Goal: Task Accomplishment & Management: Manage account settings

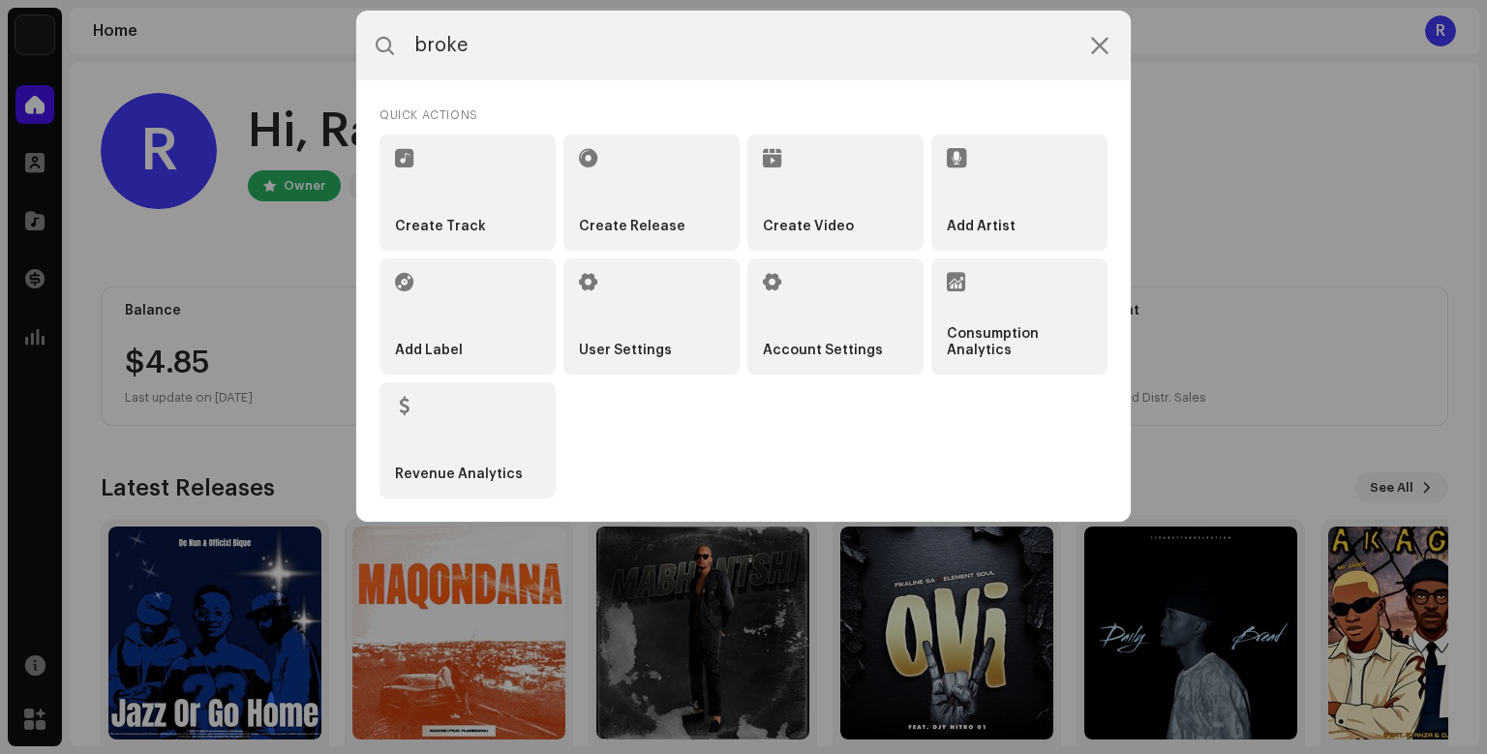
scroll to position [81, 0]
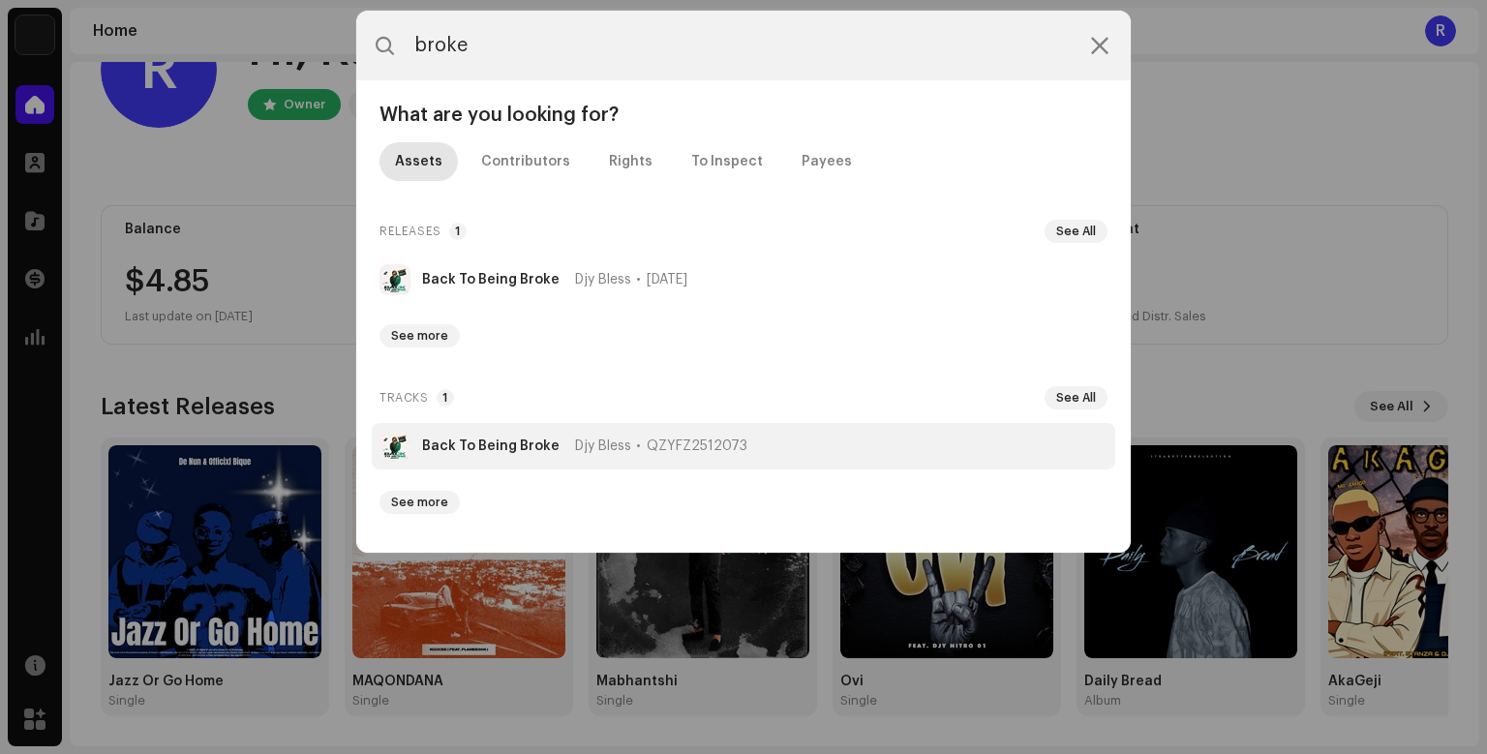
type input "broke"
click at [562, 458] on li "Back To Being Broke Djy Bless QZYFZ2512073" at bounding box center [743, 446] width 743 height 46
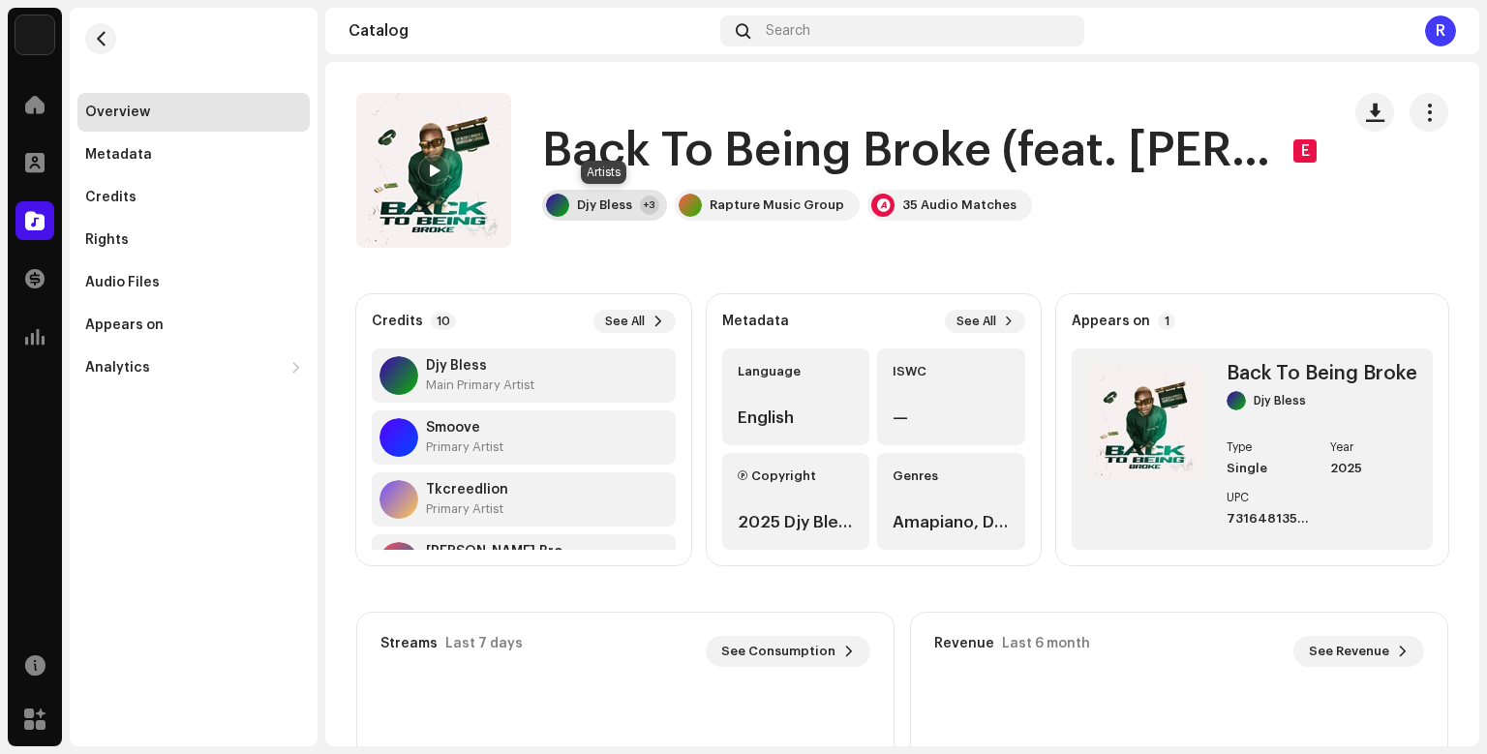
click at [644, 204] on div "+3" at bounding box center [649, 204] width 19 height 19
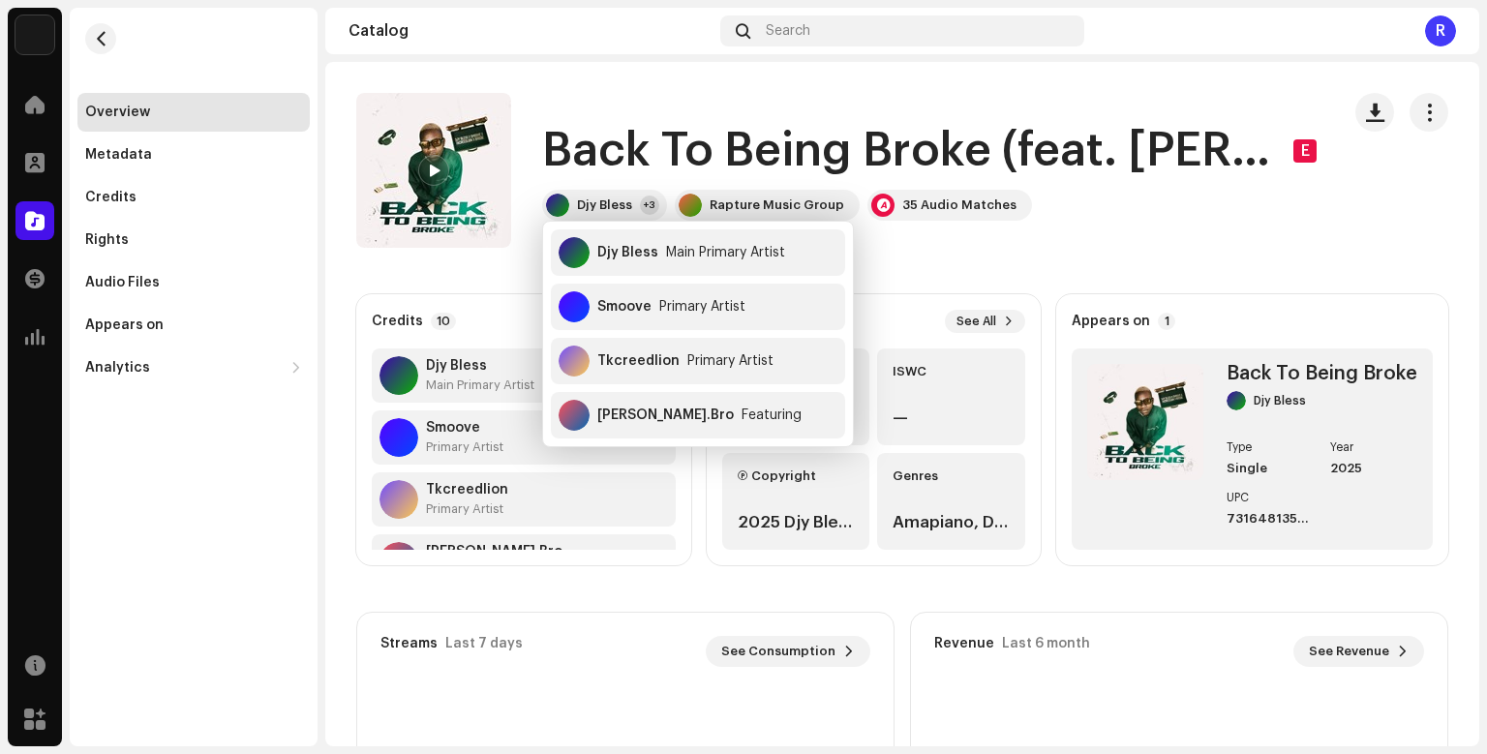
click at [954, 253] on catalog-tracks-details-overview "Back To Being Broke (feat. [PERSON_NAME].Bro) E Back To Being Broke (feat. [PER…" at bounding box center [902, 546] width 1154 height 968
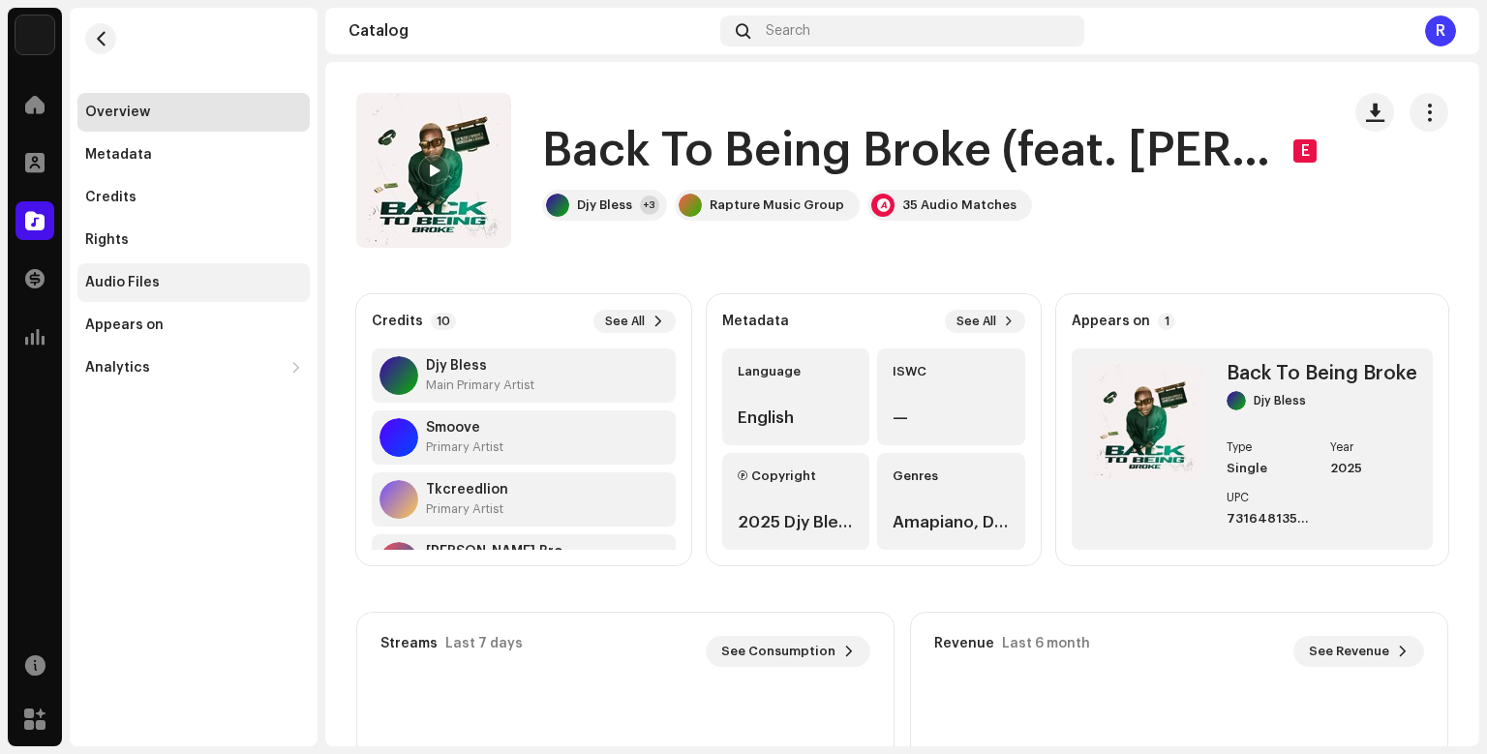
click at [172, 296] on div "Audio Files" at bounding box center [193, 282] width 232 height 39
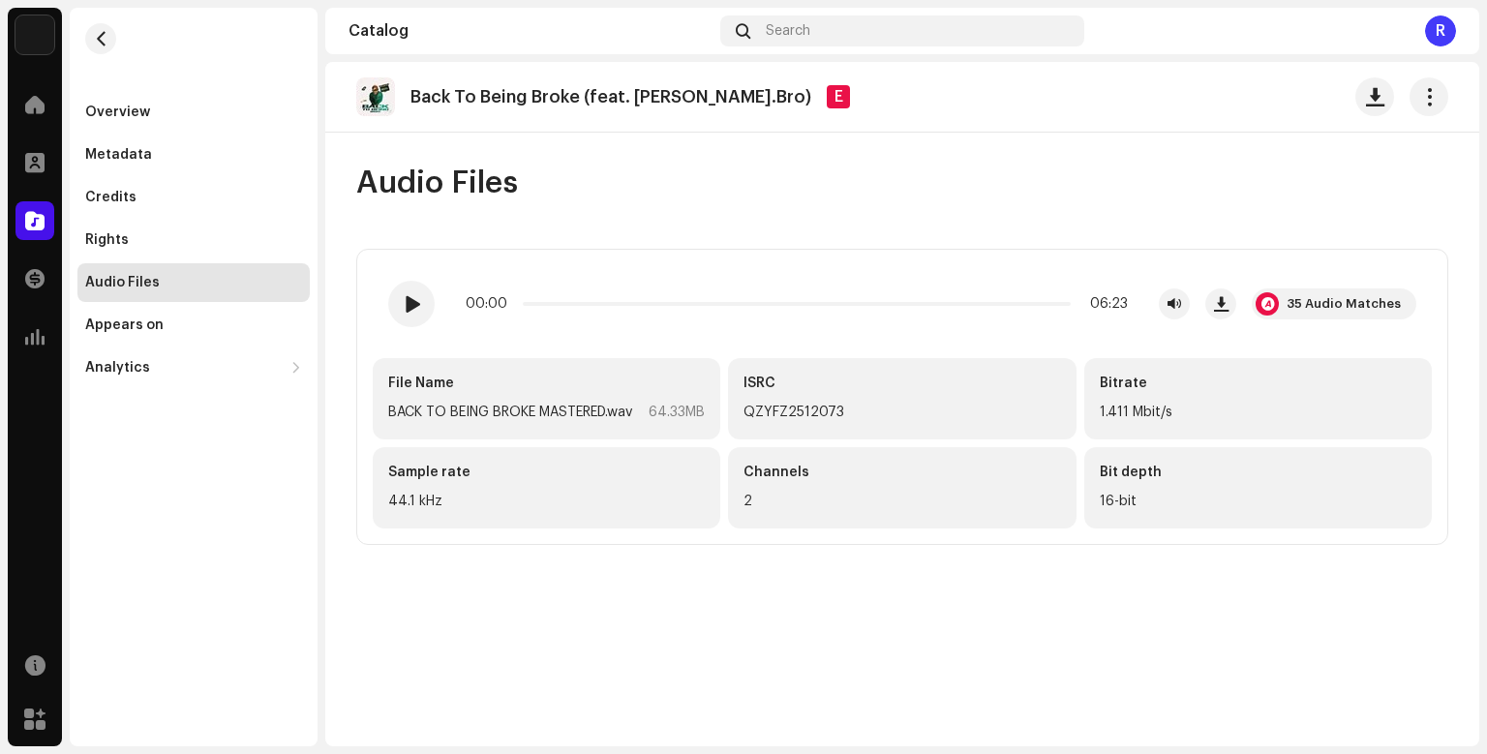
click at [804, 401] on div "QZYFZ2512073" at bounding box center [901, 412] width 316 height 23
click at [842, 32] on div "Search" at bounding box center [902, 30] width 364 height 31
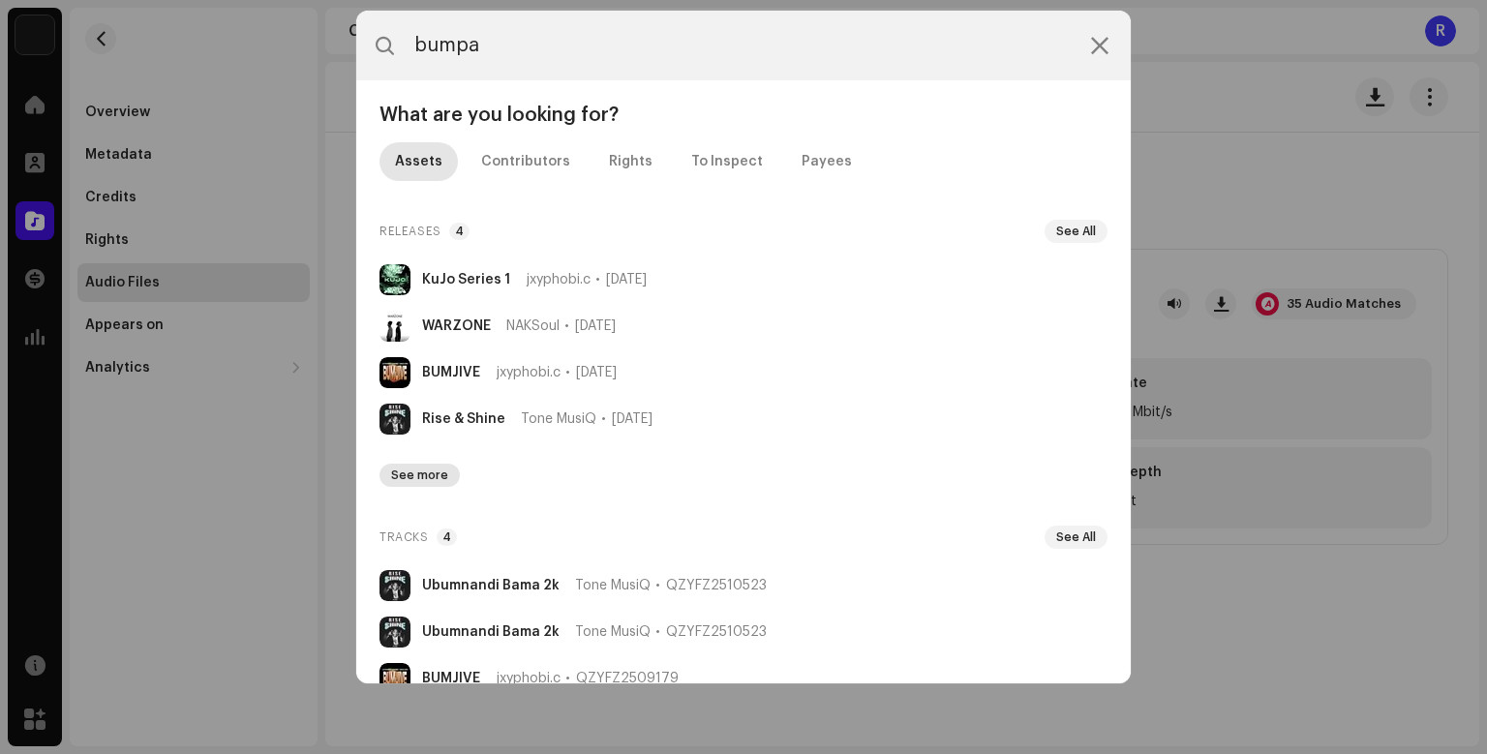
type input "bumpa"
click at [405, 474] on span "See more" at bounding box center [419, 474] width 57 height 15
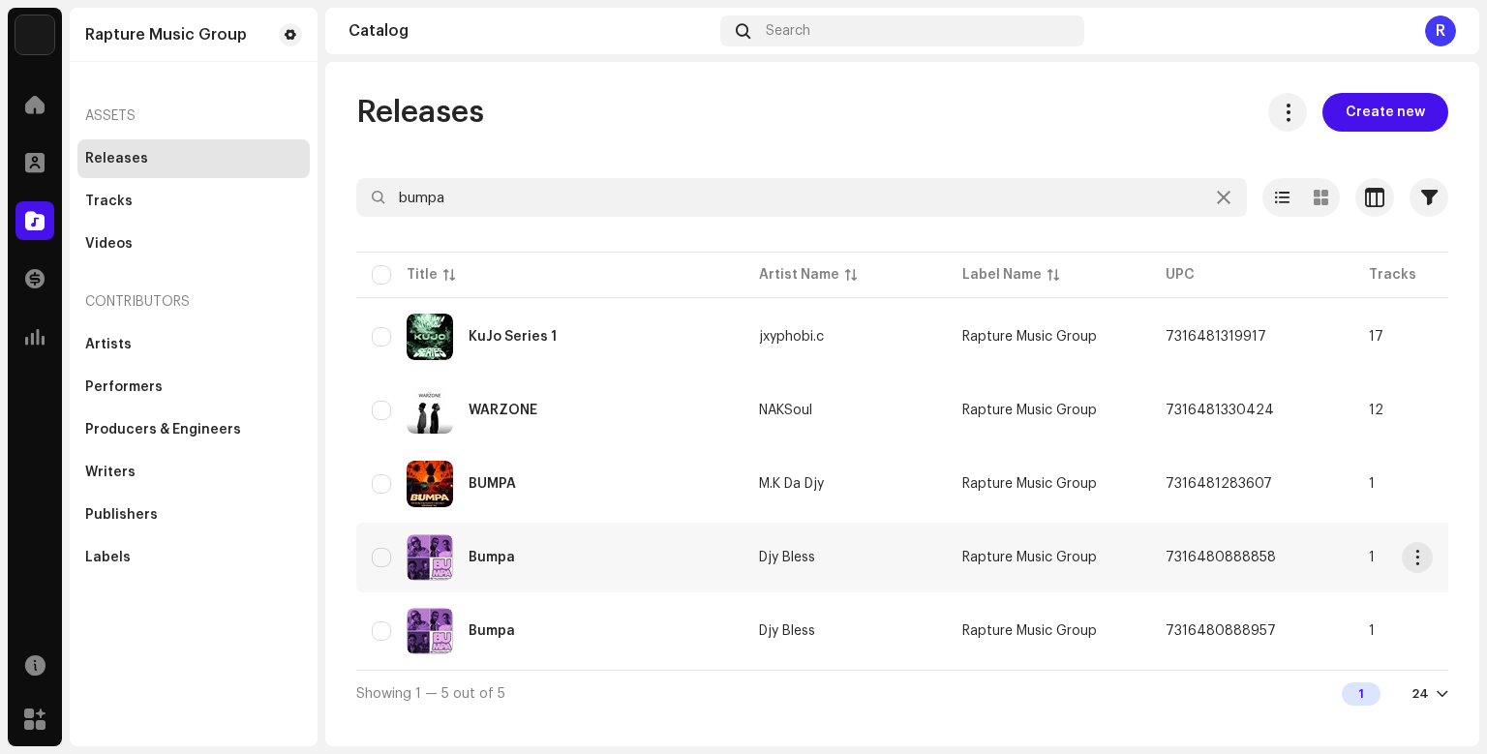
click at [573, 563] on div "Bumpa" at bounding box center [550, 557] width 356 height 46
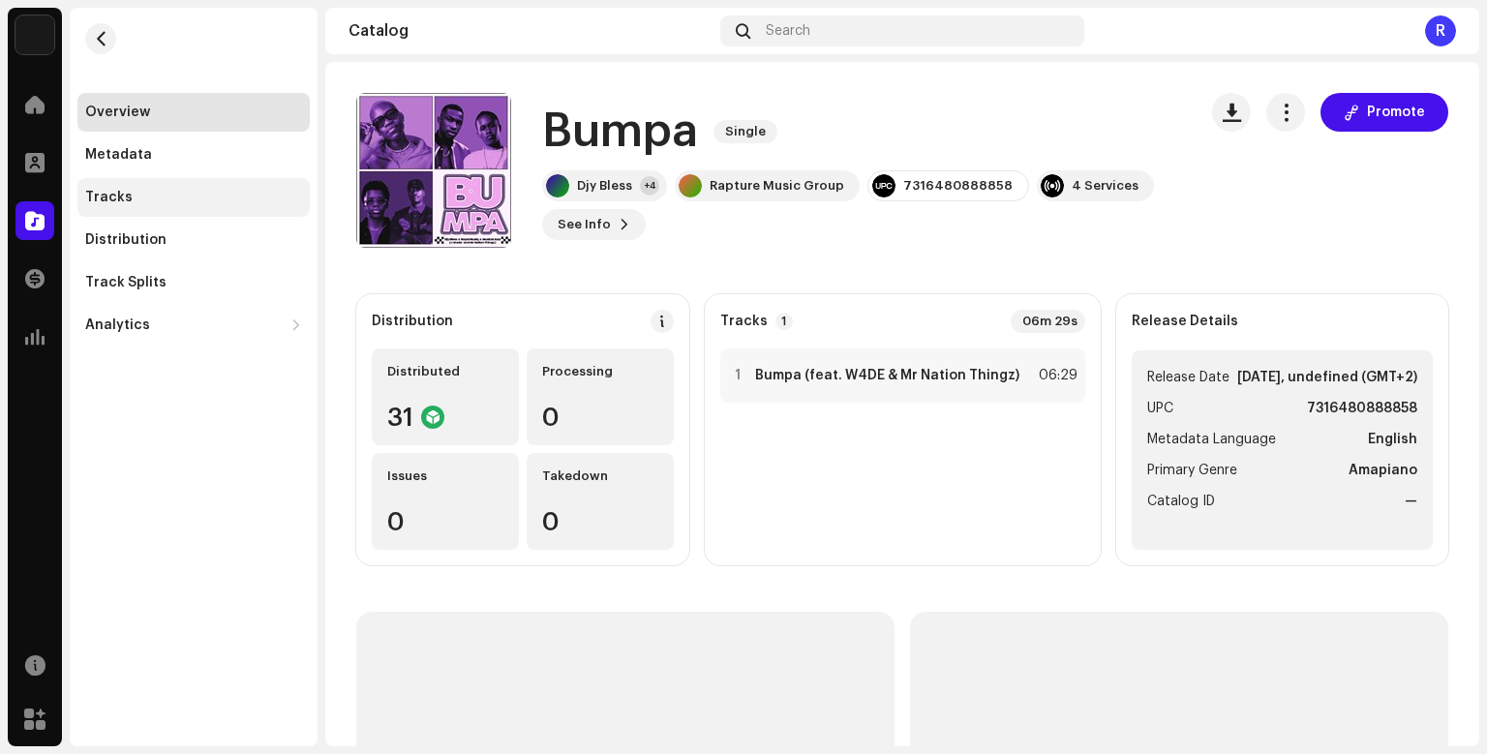
click at [207, 198] on div "Tracks" at bounding box center [193, 197] width 217 height 15
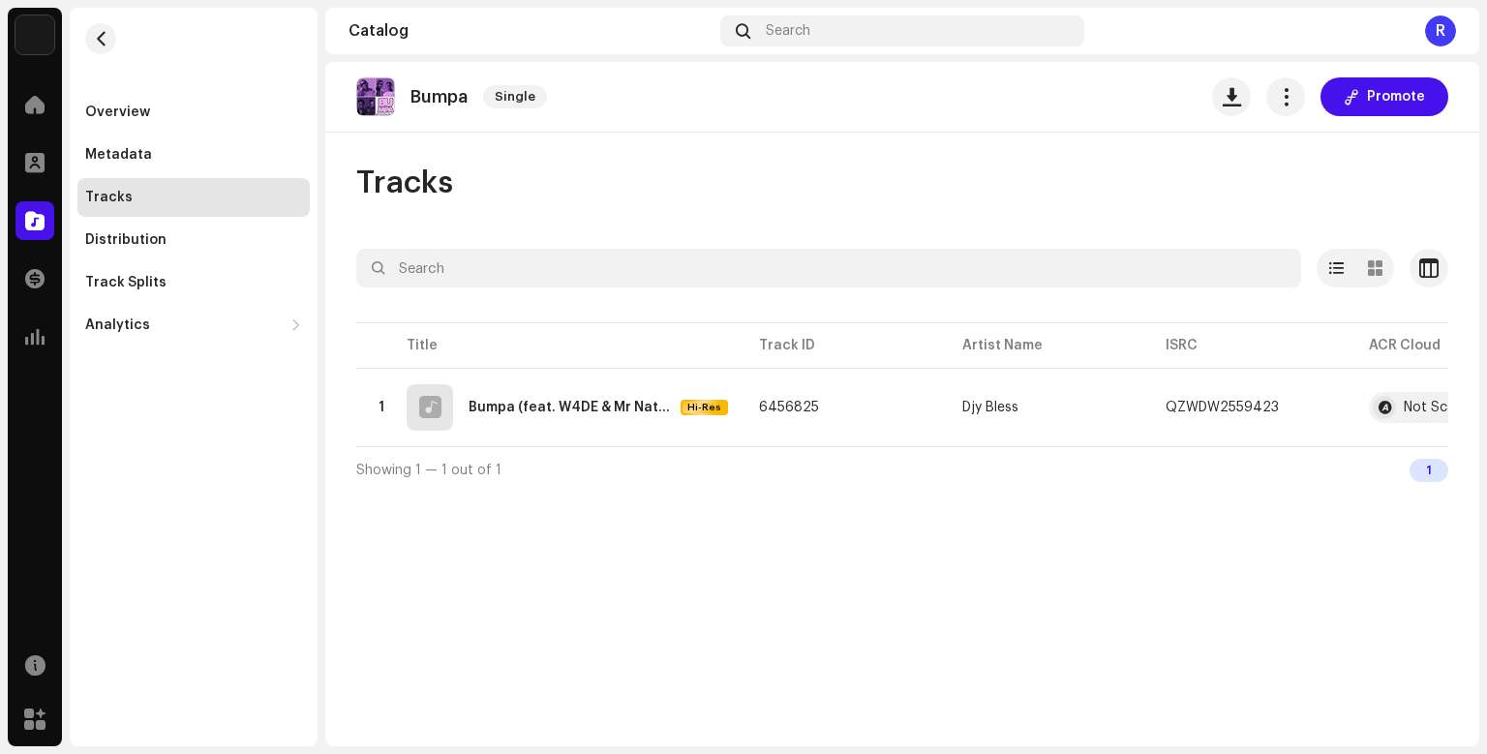
scroll to position [0, 108]
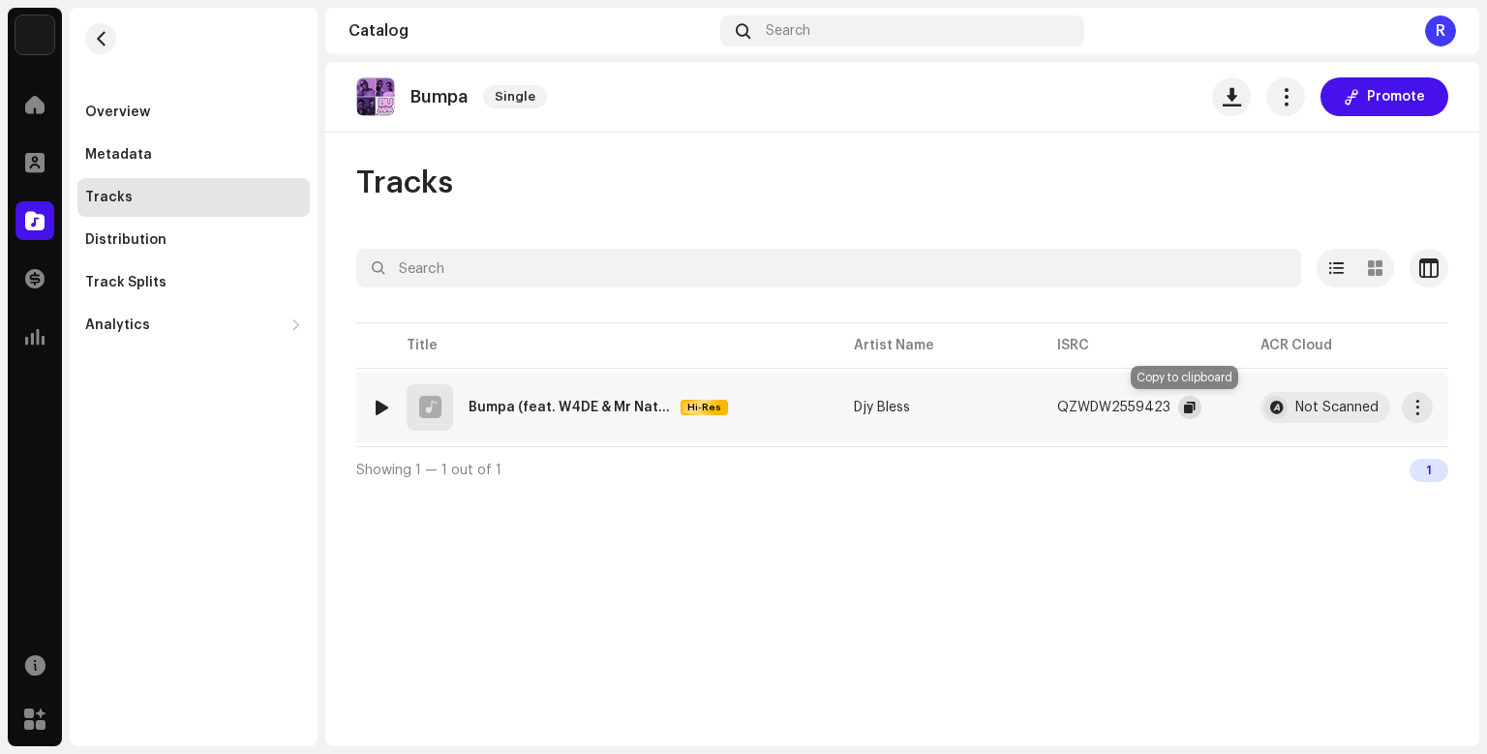
click at [1187, 416] on button "button" at bounding box center [1189, 407] width 23 height 23
click at [234, 141] on div "Metadata" at bounding box center [193, 154] width 232 height 39
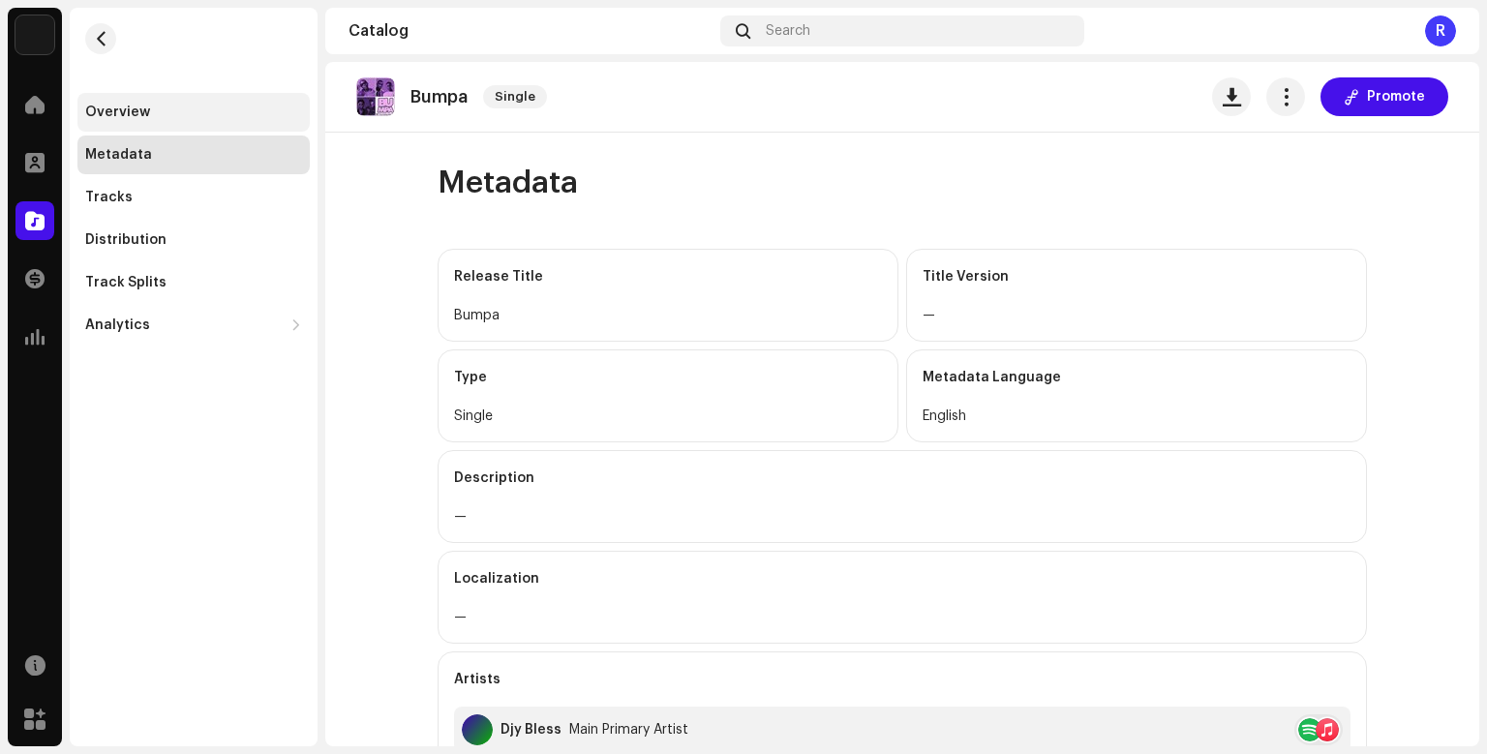
click at [225, 106] on div "Overview" at bounding box center [193, 112] width 217 height 15
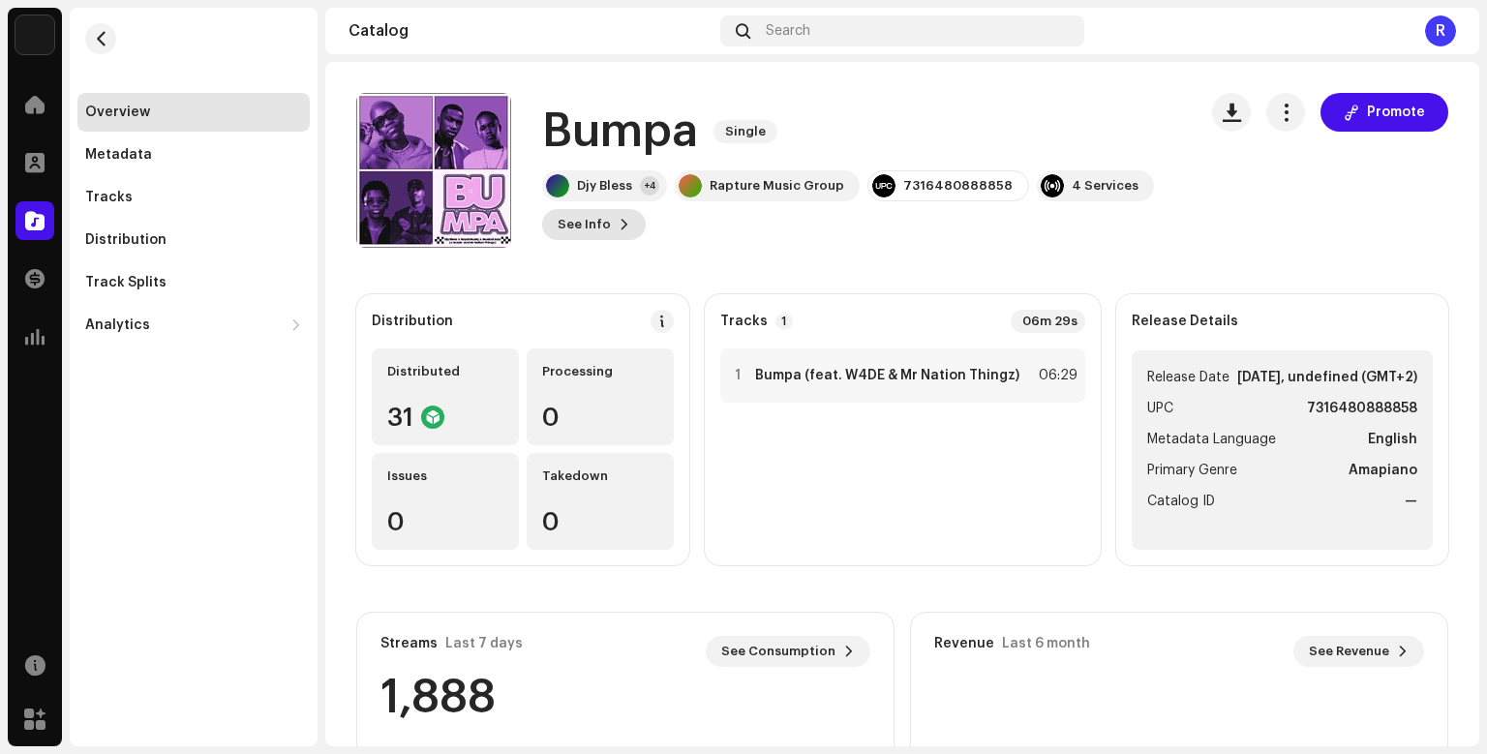
click at [619, 230] on span at bounding box center [624, 224] width 12 height 15
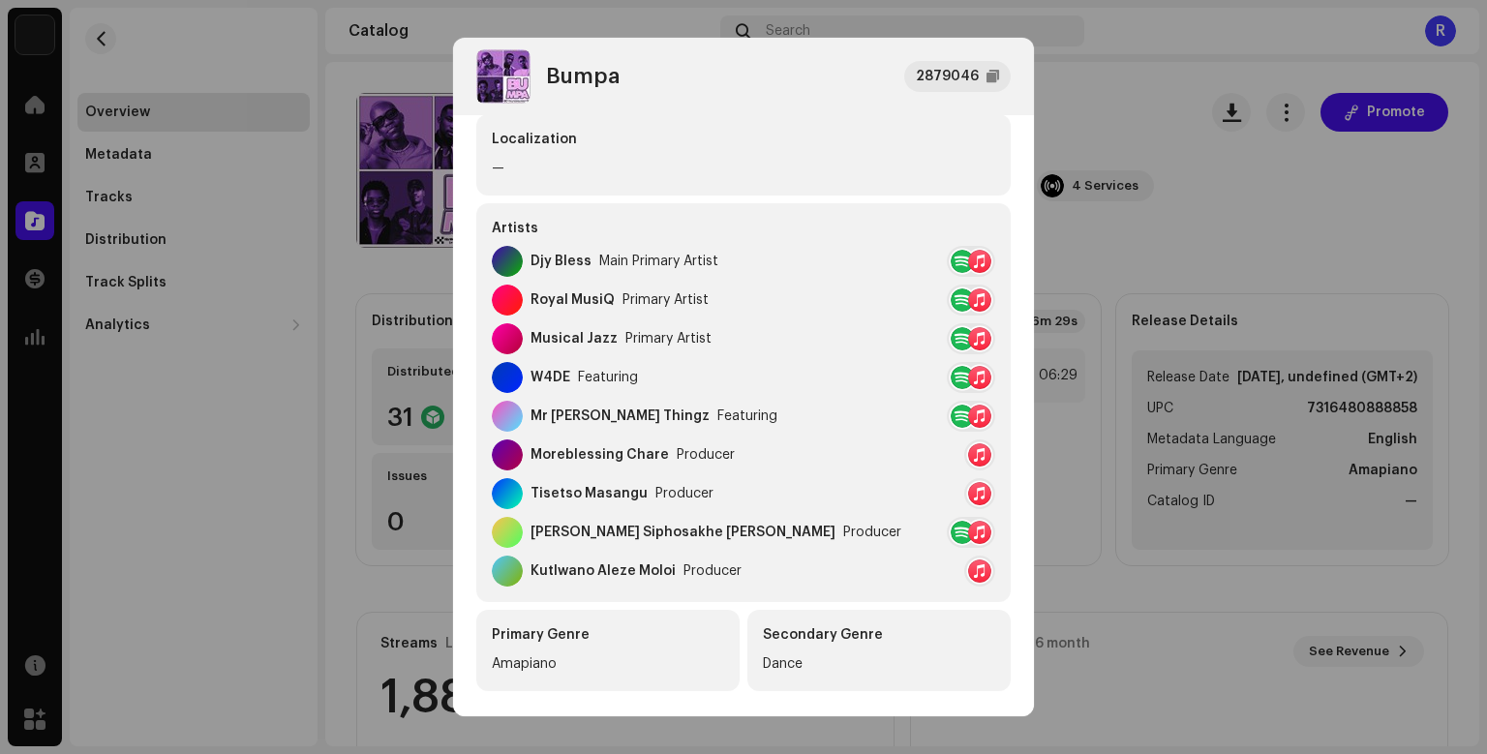
scroll to position [243, 0]
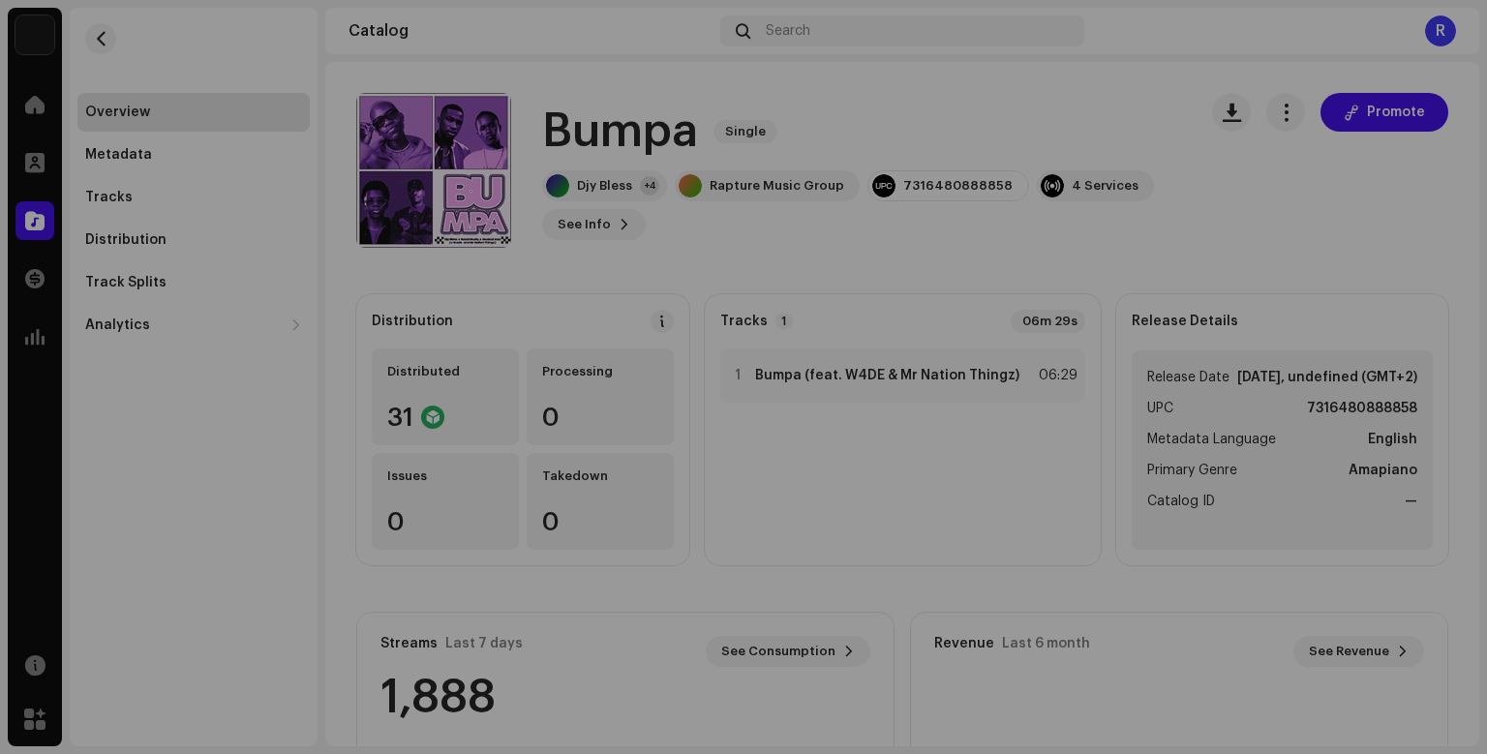
click at [1148, 339] on div "Bumpa 2879046 Metadata Distribution Metadata Language English Release Title Bum…" at bounding box center [743, 377] width 1487 height 754
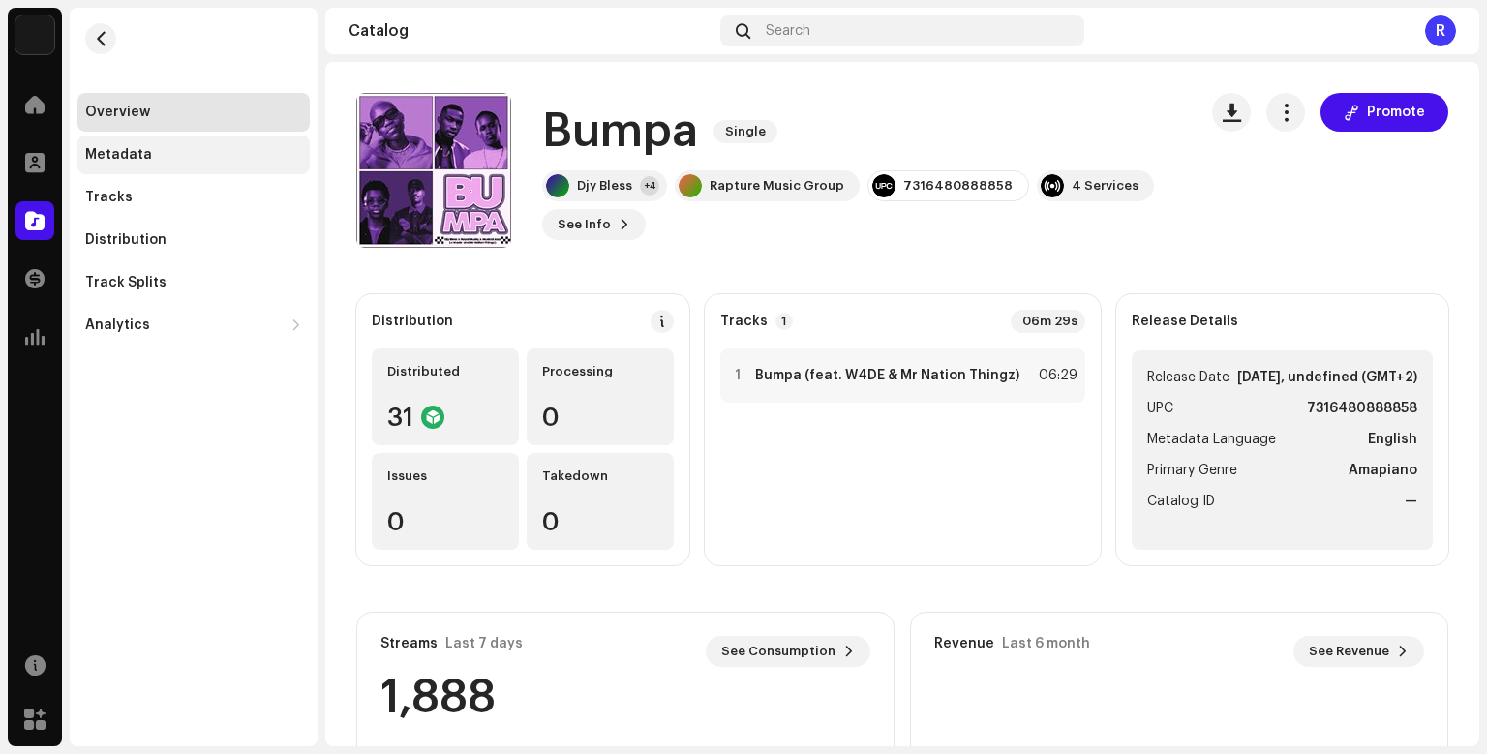
click at [188, 157] on div "Metadata" at bounding box center [193, 154] width 217 height 15
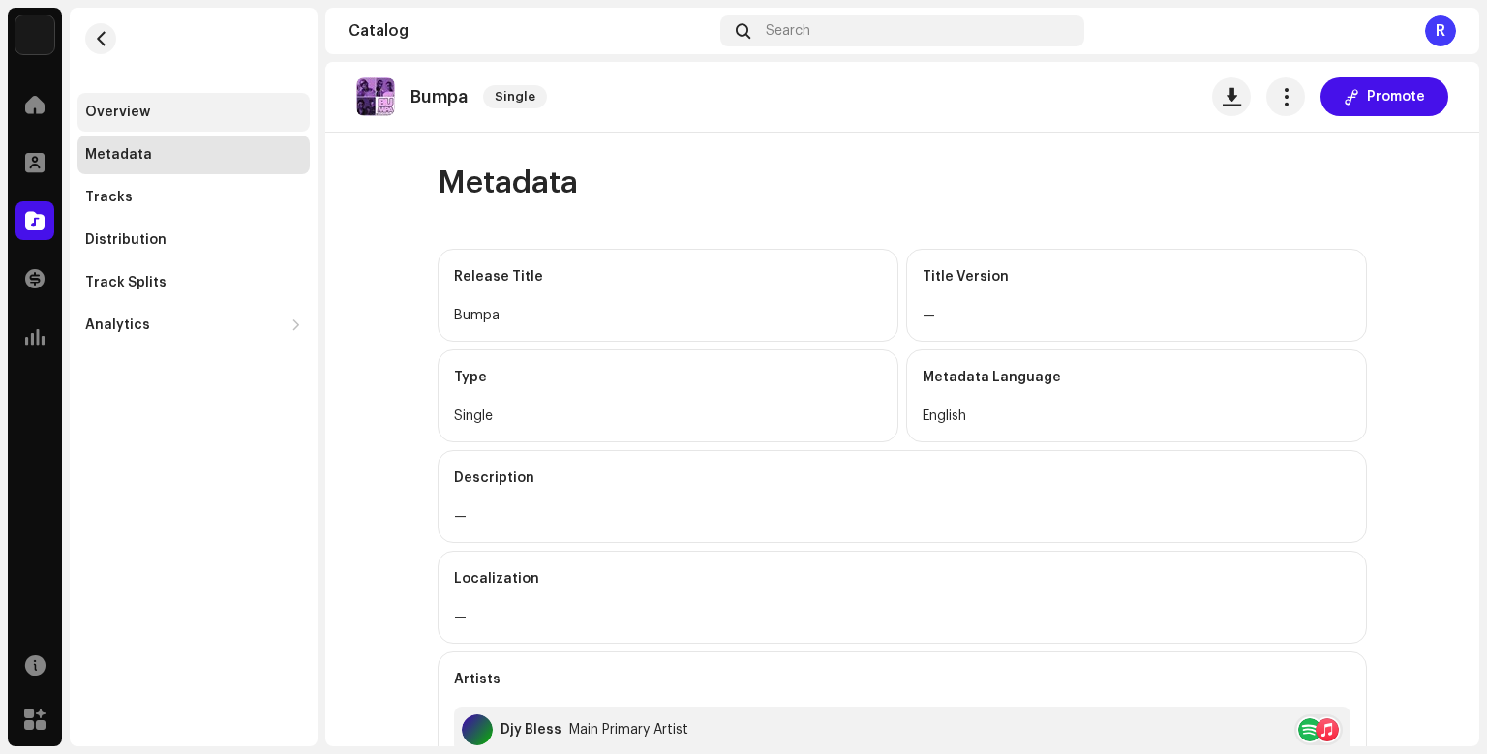
click at [183, 101] on div "Overview" at bounding box center [193, 112] width 232 height 39
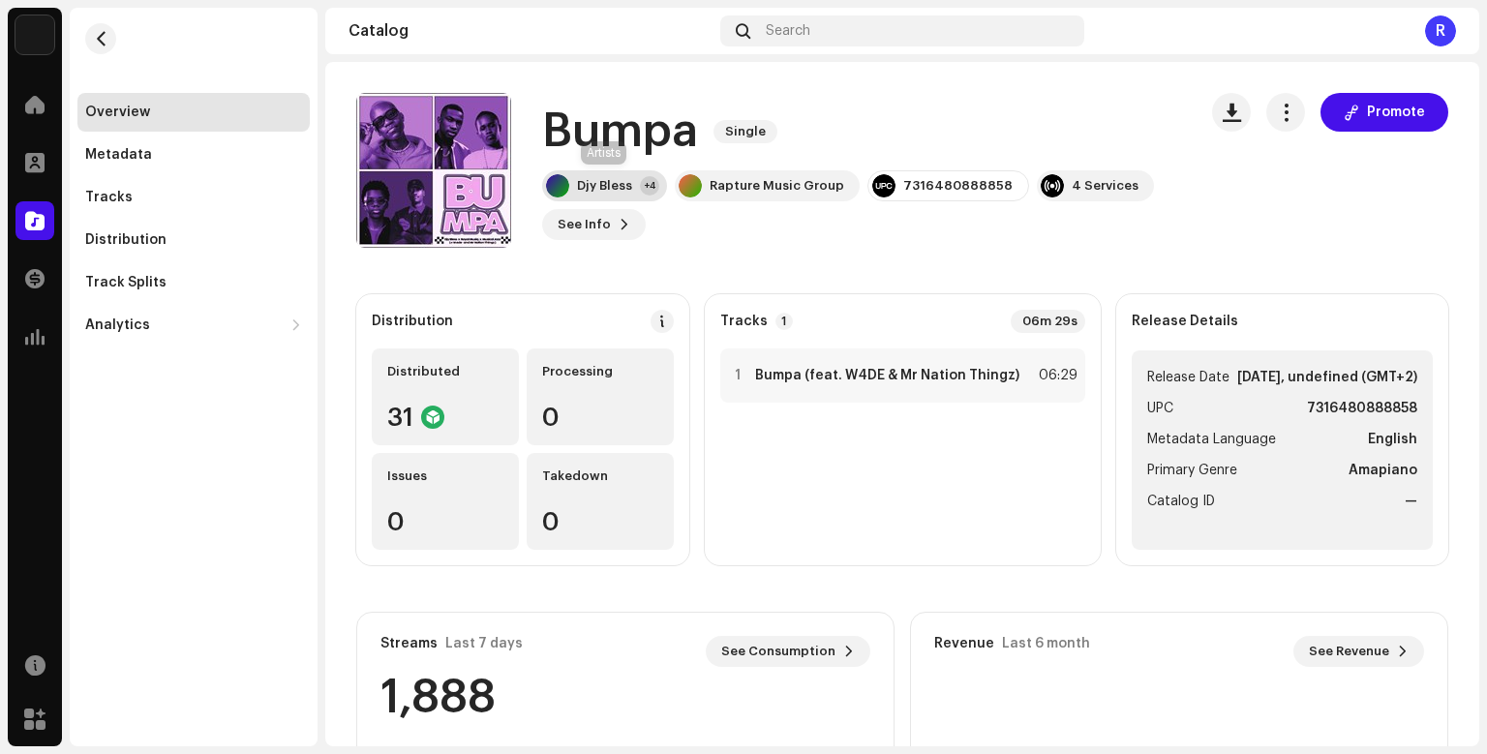
click at [631, 195] on div "Djy Bless +4" at bounding box center [604, 185] width 125 height 31
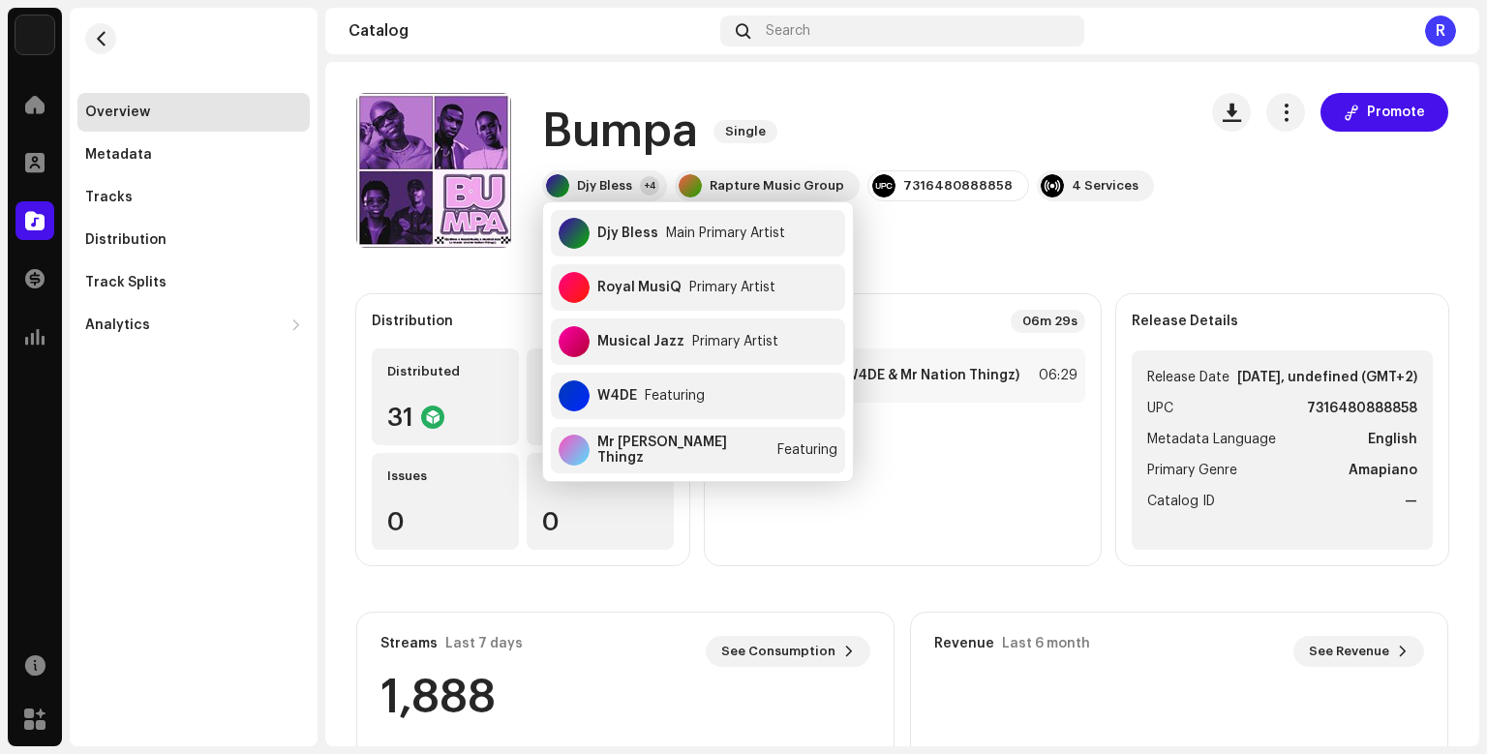
click at [1041, 247] on div "Bumpa Single Djy Bless +4 Rapture Music Group 7316480888858 4 Services See Info…" at bounding box center [768, 170] width 825 height 155
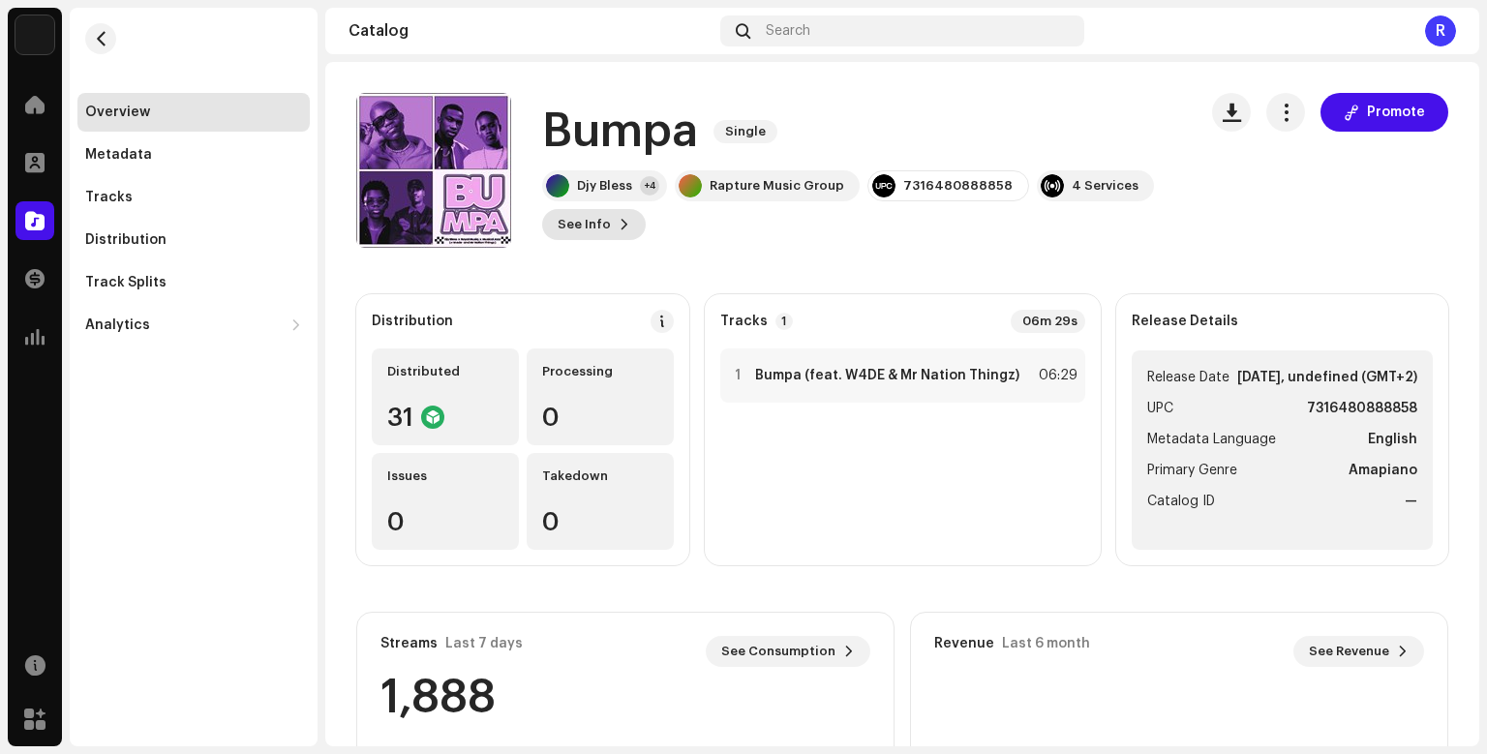
click at [572, 211] on span "See Info" at bounding box center [583, 224] width 53 height 39
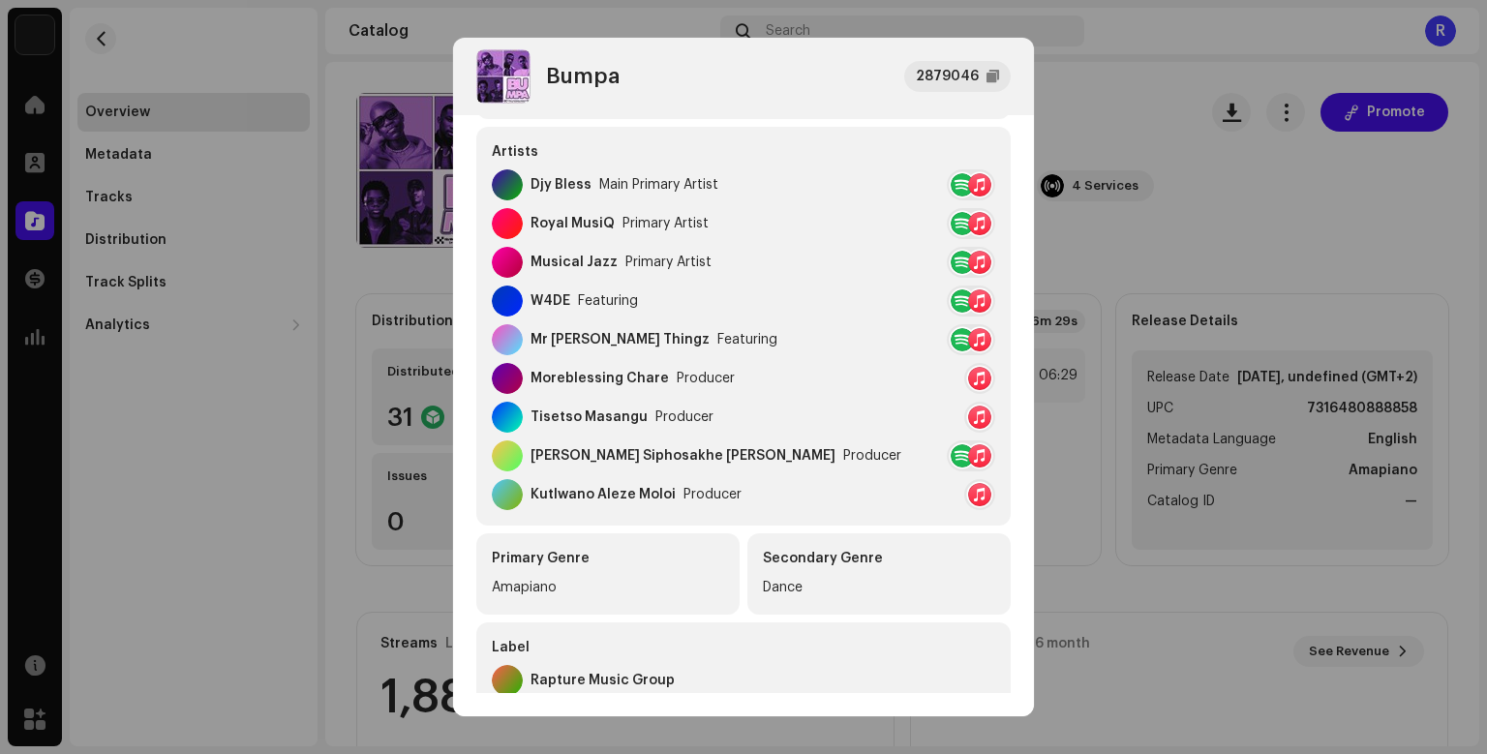
scroll to position [633, 0]
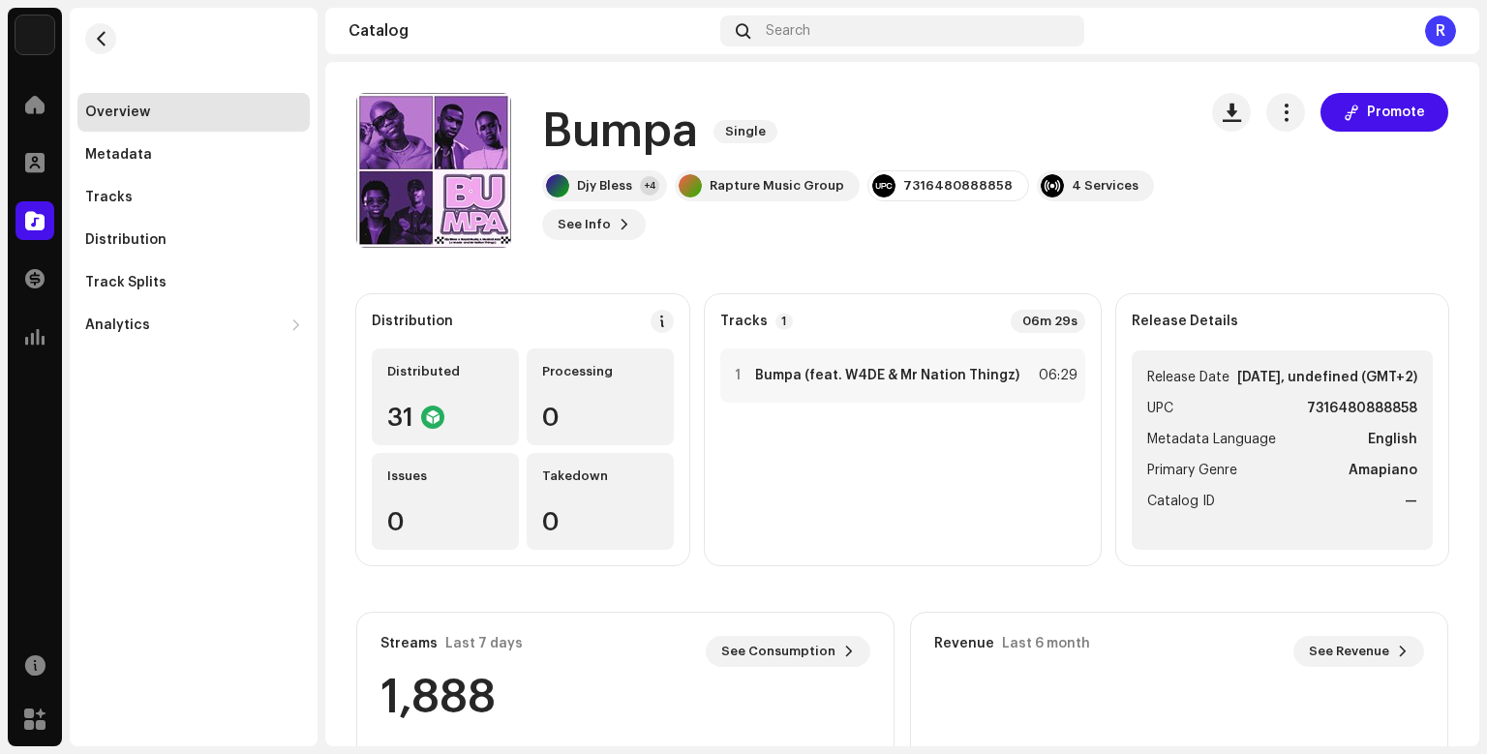
click at [1157, 286] on div "Bumpa 2879046 Metadata Distribution Metadata Language English Release Title Bum…" at bounding box center [743, 377] width 1487 height 754
click at [1294, 106] on span "button" at bounding box center [1286, 112] width 18 height 15
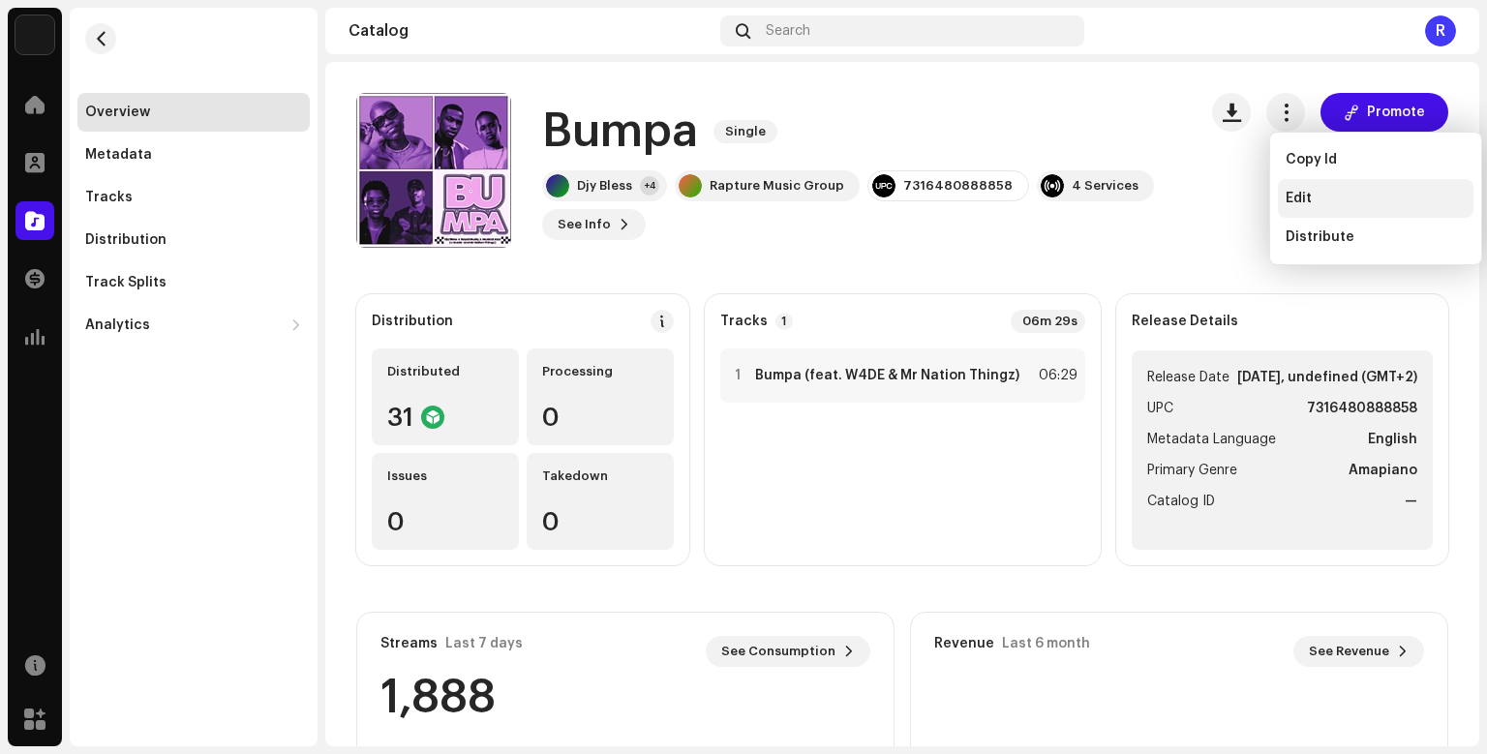
click at [1288, 196] on span "Edit" at bounding box center [1298, 198] width 26 height 15
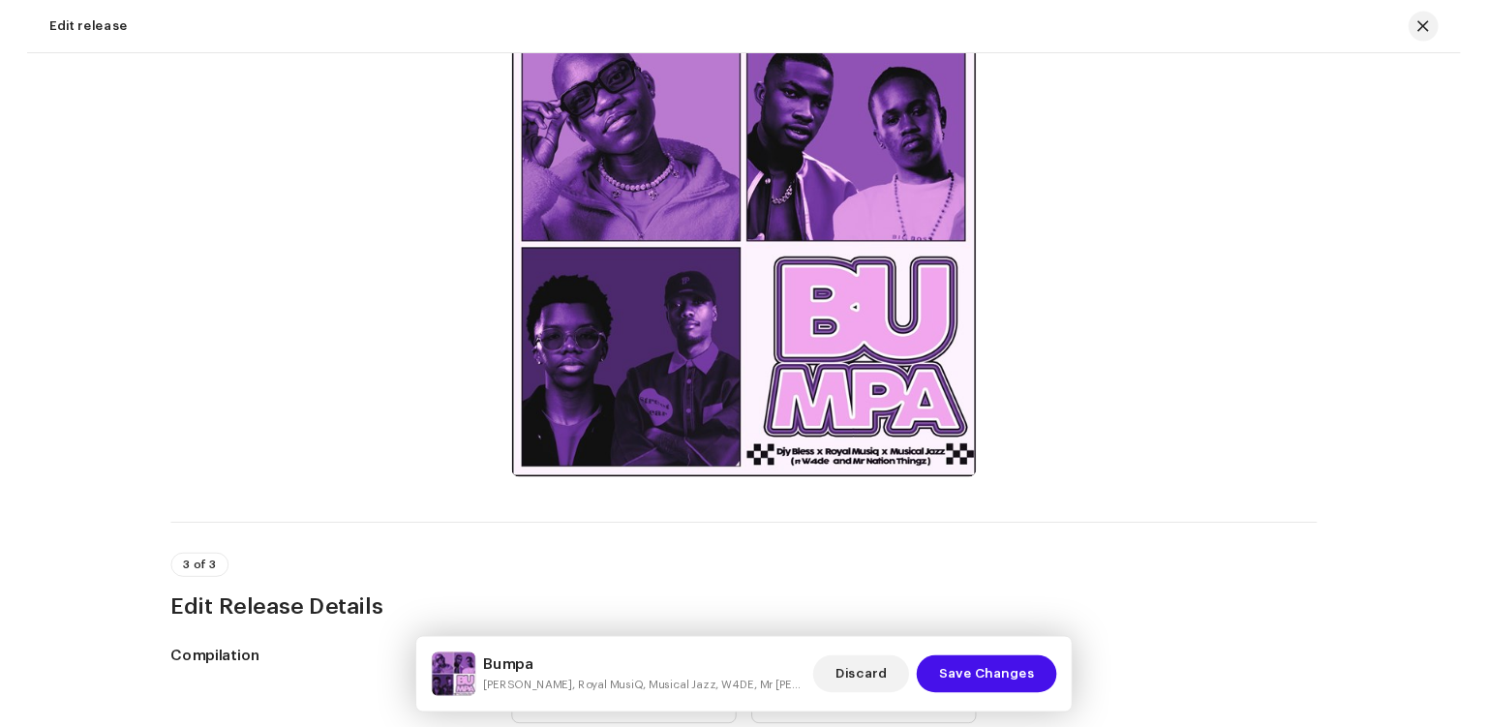
scroll to position [550, 0]
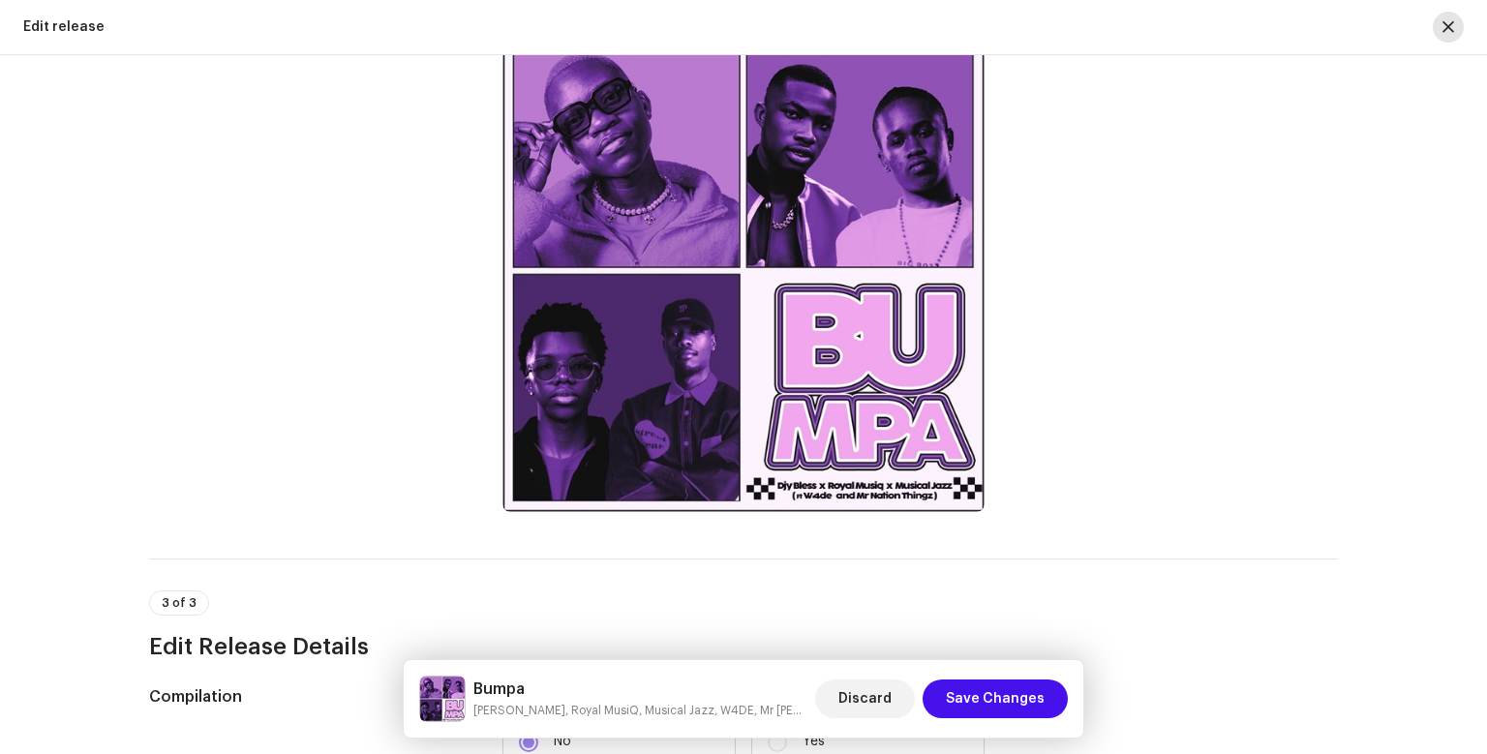
click at [1438, 37] on button "button" at bounding box center [1447, 27] width 31 height 31
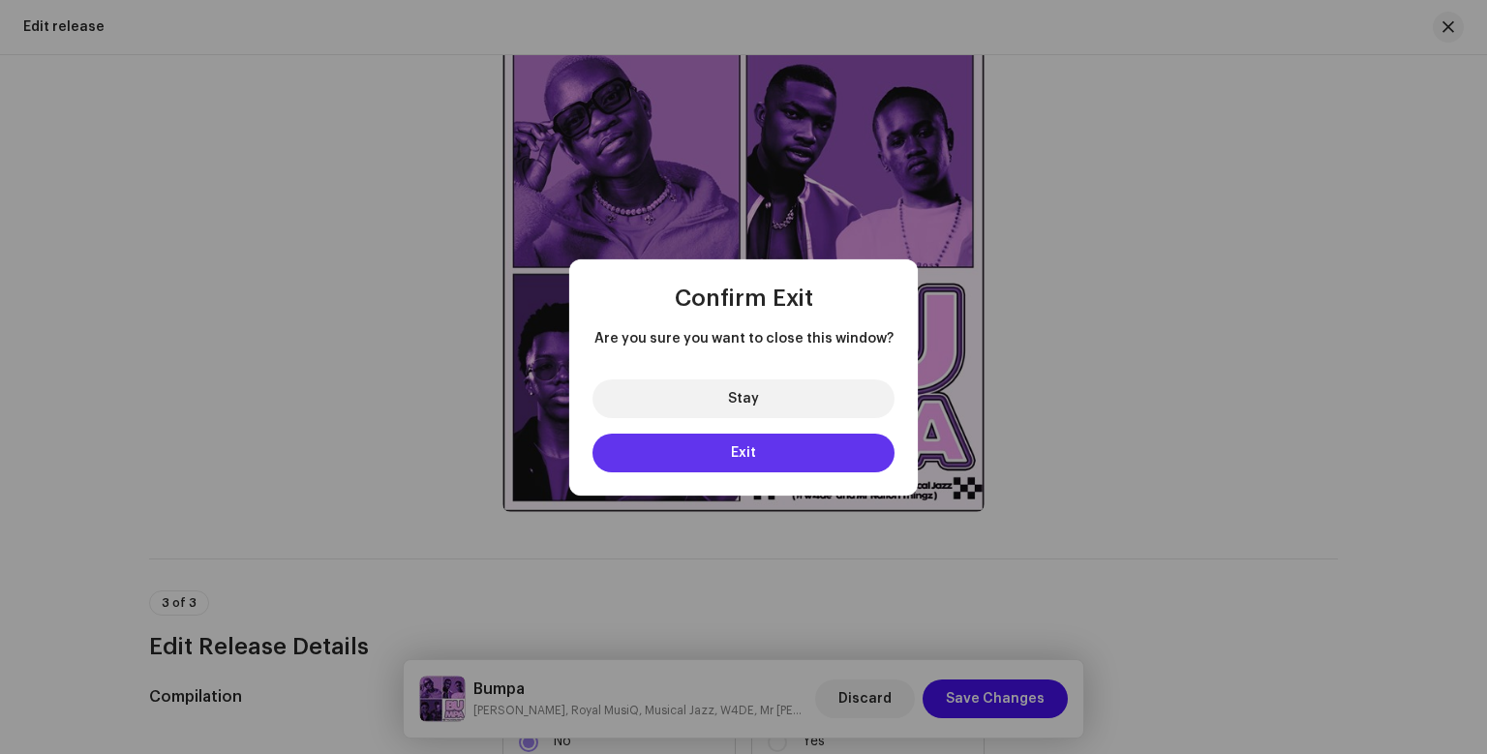
click at [846, 447] on button "Exit" at bounding box center [743, 453] width 302 height 39
